Goal: Task Accomplishment & Management: Use online tool/utility

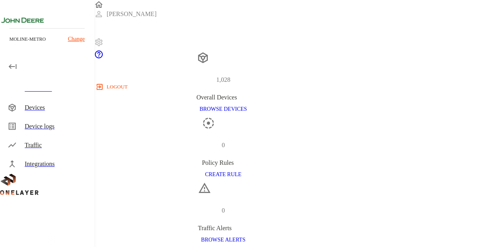
click at [42, 109] on div "Devices" at bounding box center [56, 107] width 63 height 9
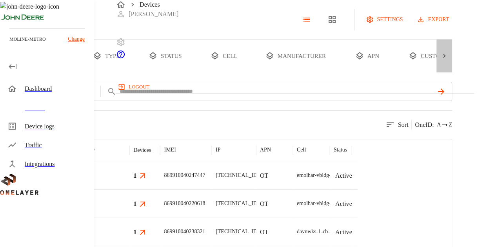
click at [448, 60] on icon at bounding box center [444, 56] width 8 height 8
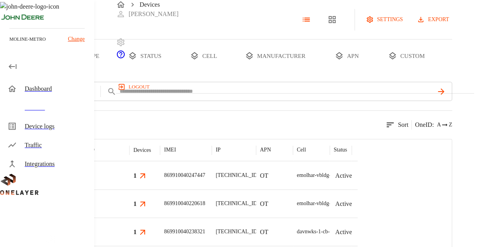
scroll to position [0, 110]
click at [433, 73] on button "custom" at bounding box center [406, 56] width 60 height 33
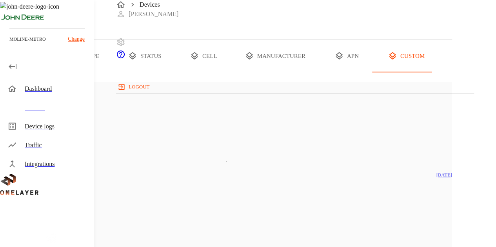
scroll to position [9, 0]
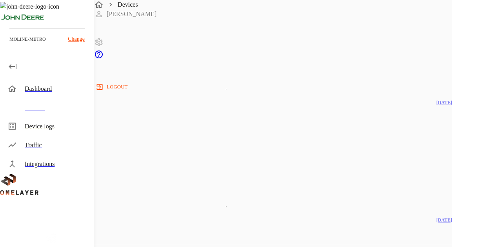
scroll to position [2739, 0]
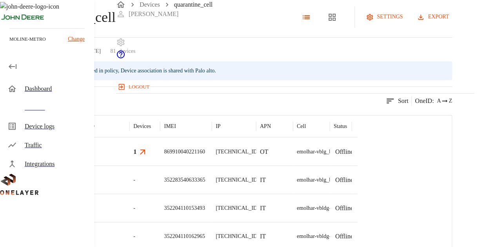
click at [452, 24] on button "export" at bounding box center [433, 17] width 37 height 15
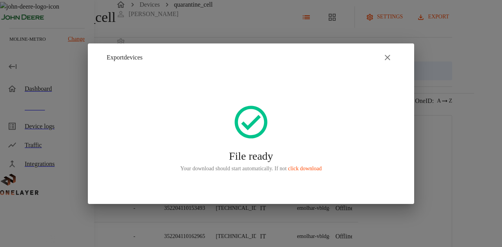
click at [136, 138] on div "File ready Your download should start automatically. If not click download" at bounding box center [251, 137] width 326 height 133
click at [298, 165] on p "Your download should start automatically. If not click download" at bounding box center [250, 169] width 141 height 8
click at [297, 168] on link "click download" at bounding box center [305, 169] width 34 height 6
click at [385, 60] on icon "button" at bounding box center [387, 57] width 9 height 9
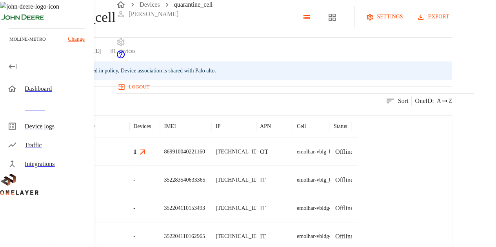
click at [126, 28] on div "quarantine_cell settings export" at bounding box center [226, 17] width 452 height 22
click at [9, 22] on icon at bounding box center [4, 17] width 9 height 9
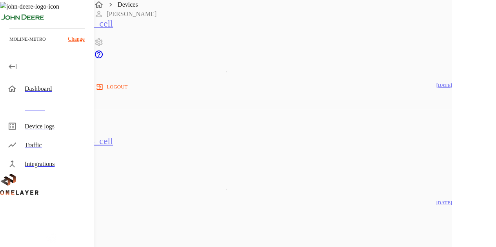
scroll to position [2802, 0]
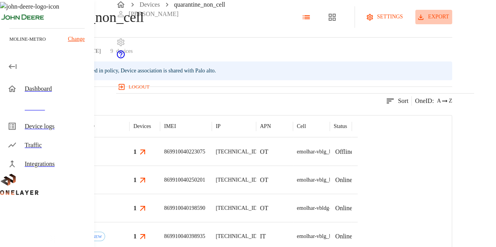
click at [449, 24] on button "export" at bounding box center [433, 17] width 37 height 15
